Goal: Information Seeking & Learning: Learn about a topic

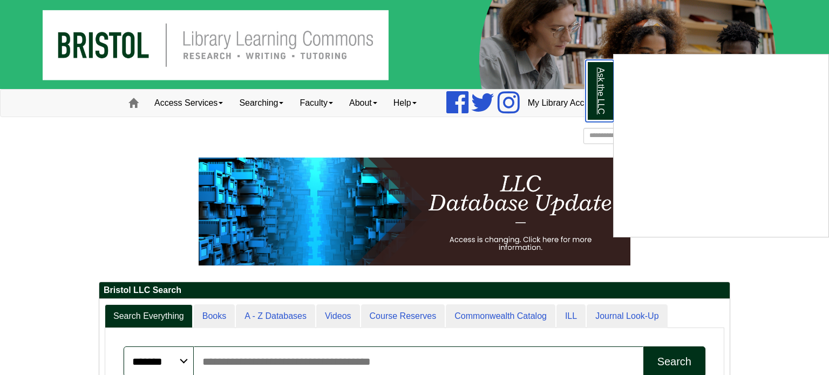
click at [591, 83] on link "Ask the LLC" at bounding box center [600, 91] width 28 height 62
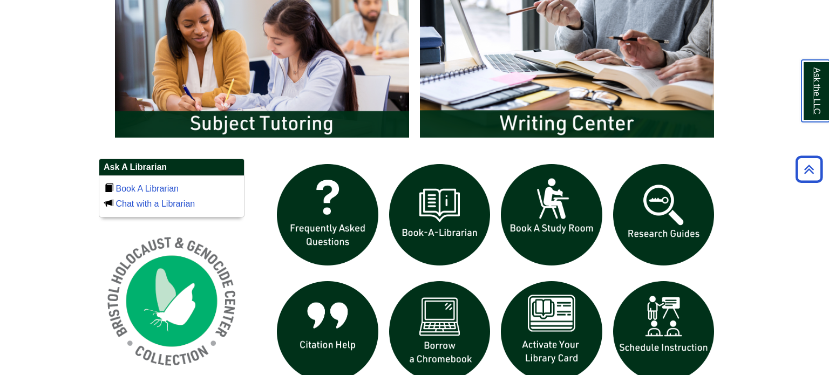
scroll to position [612, 0]
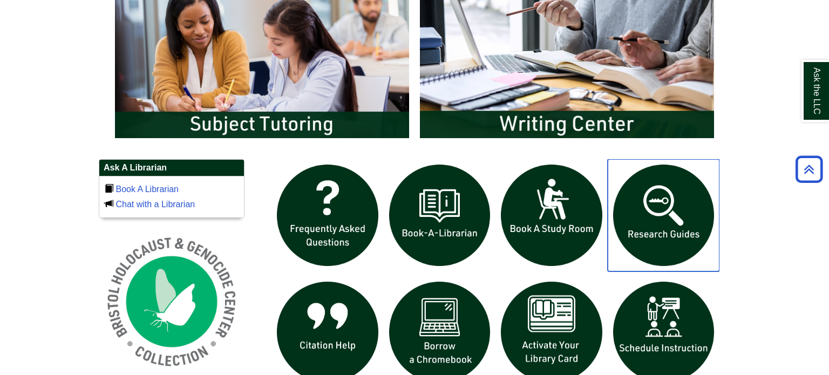
click at [648, 206] on img "slideshow" at bounding box center [664, 215] width 112 height 112
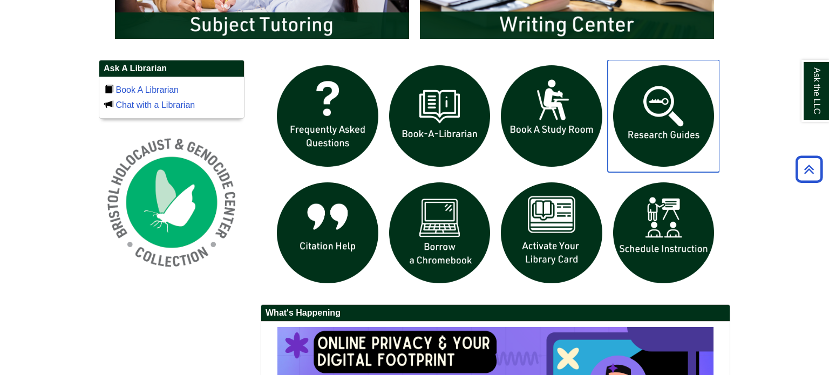
scroll to position [713, 0]
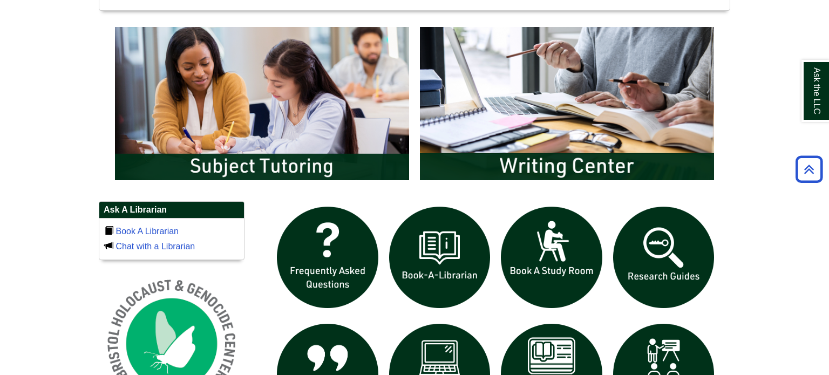
scroll to position [527, 0]
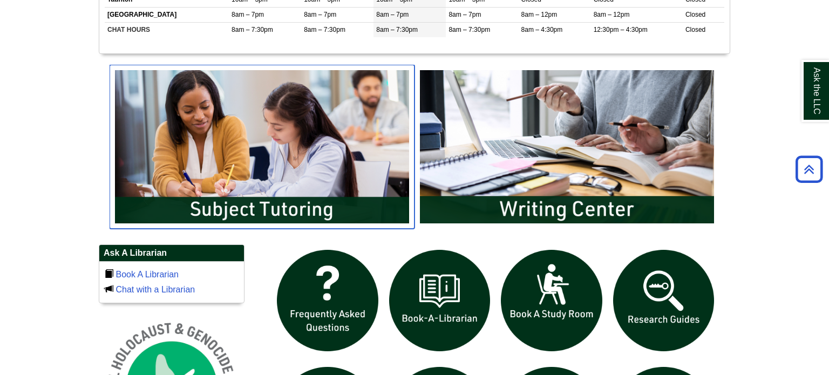
click at [354, 152] on img "slideshow" at bounding box center [262, 147] width 305 height 164
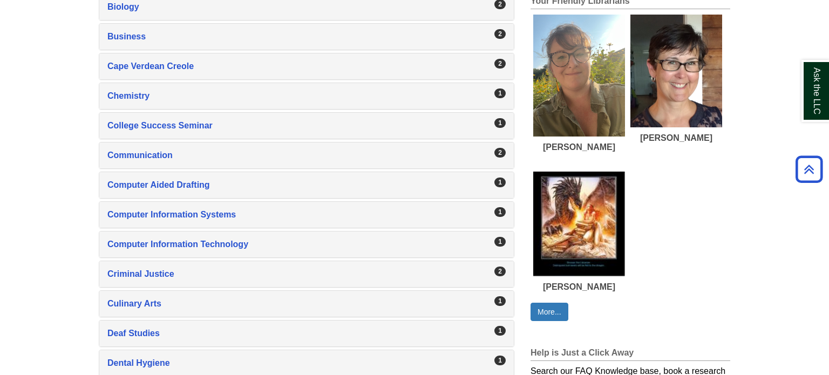
scroll to position [494, 0]
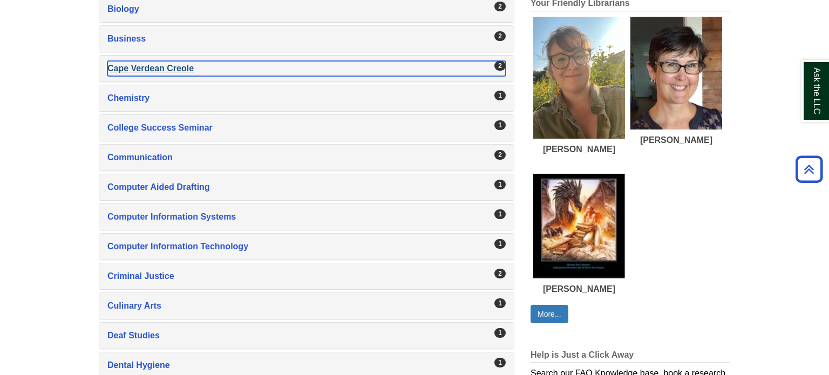
click at [176, 67] on div "Cape Verdean Creole , 2 guides" at bounding box center [306, 68] width 398 height 15
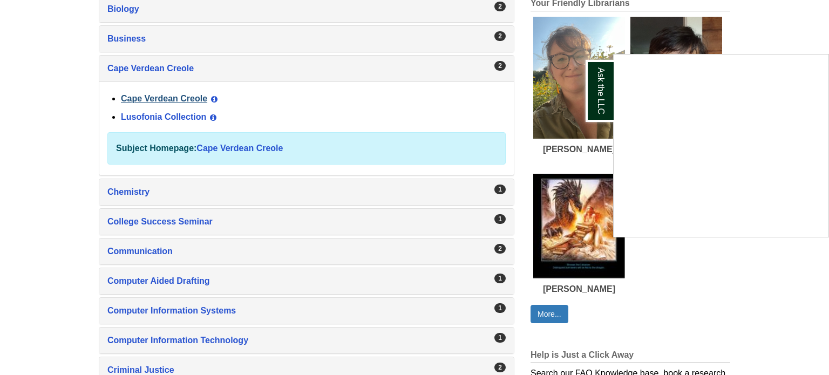
click at [182, 92] on div "Ask the LLC" at bounding box center [414, 187] width 829 height 375
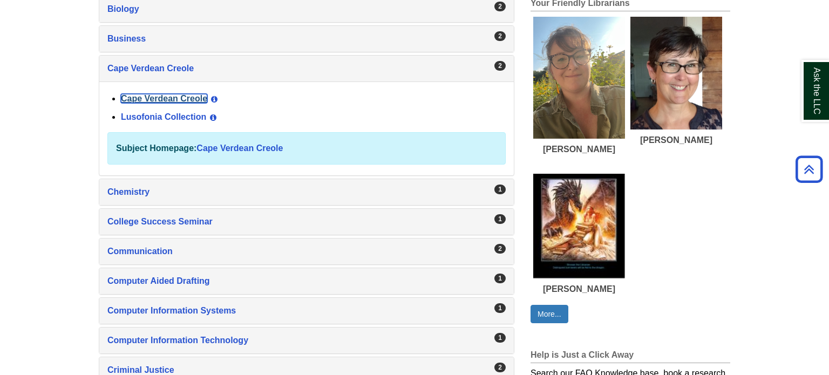
click at [166, 94] on link "Cape Verdean Creole" at bounding box center [164, 98] width 86 height 9
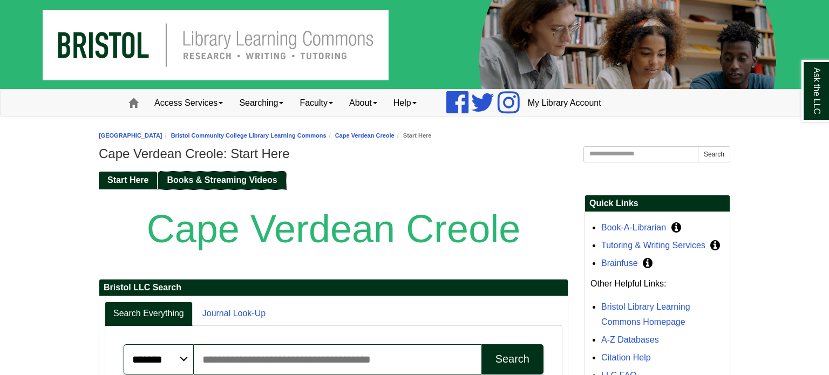
click at [247, 174] on link "Books & Streaming Videos" at bounding box center [221, 181] width 127 height 18
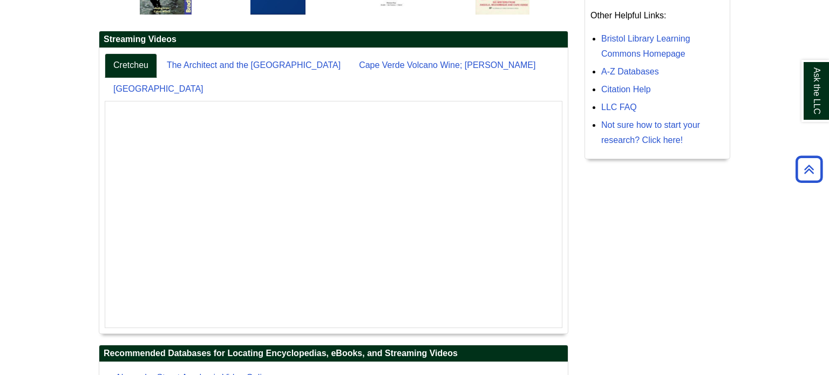
scroll to position [269, 0]
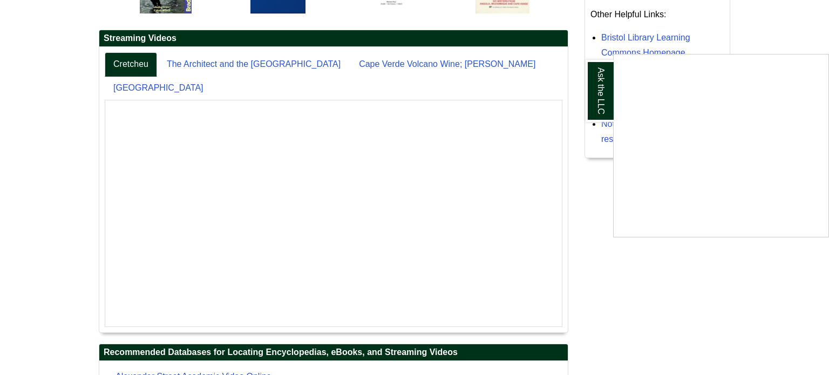
click at [333, 274] on div "Ask the LLC" at bounding box center [414, 187] width 829 height 375
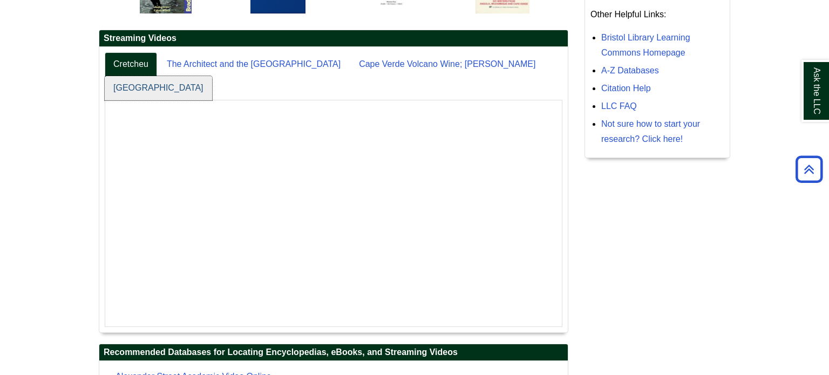
click at [212, 76] on link "Cape Verde" at bounding box center [158, 88] width 107 height 24
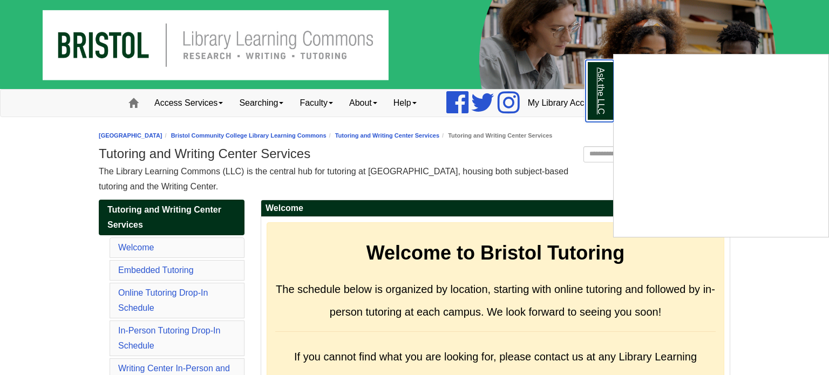
click at [591, 80] on link "Ask the LLC" at bounding box center [600, 91] width 28 height 62
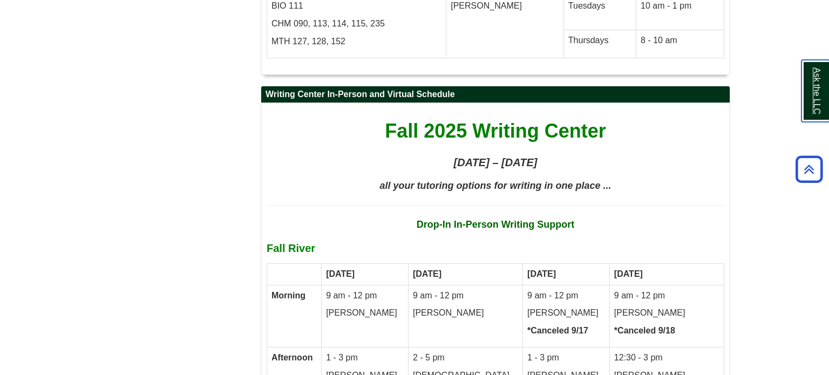
scroll to position [4939, 0]
